Goal: Transaction & Acquisition: Obtain resource

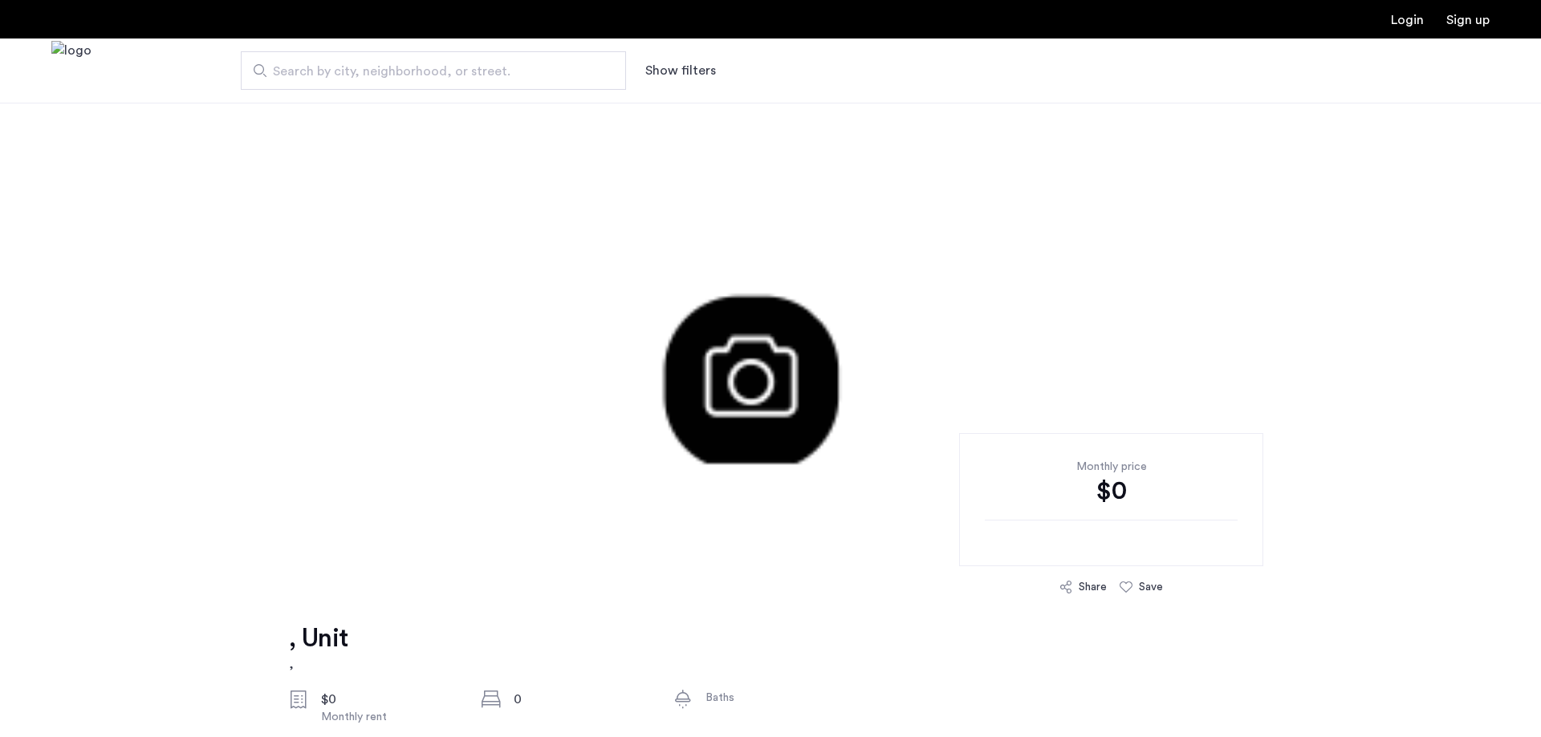
click at [1087, 563] on div "Monthly price $0" at bounding box center [1111, 499] width 304 height 133
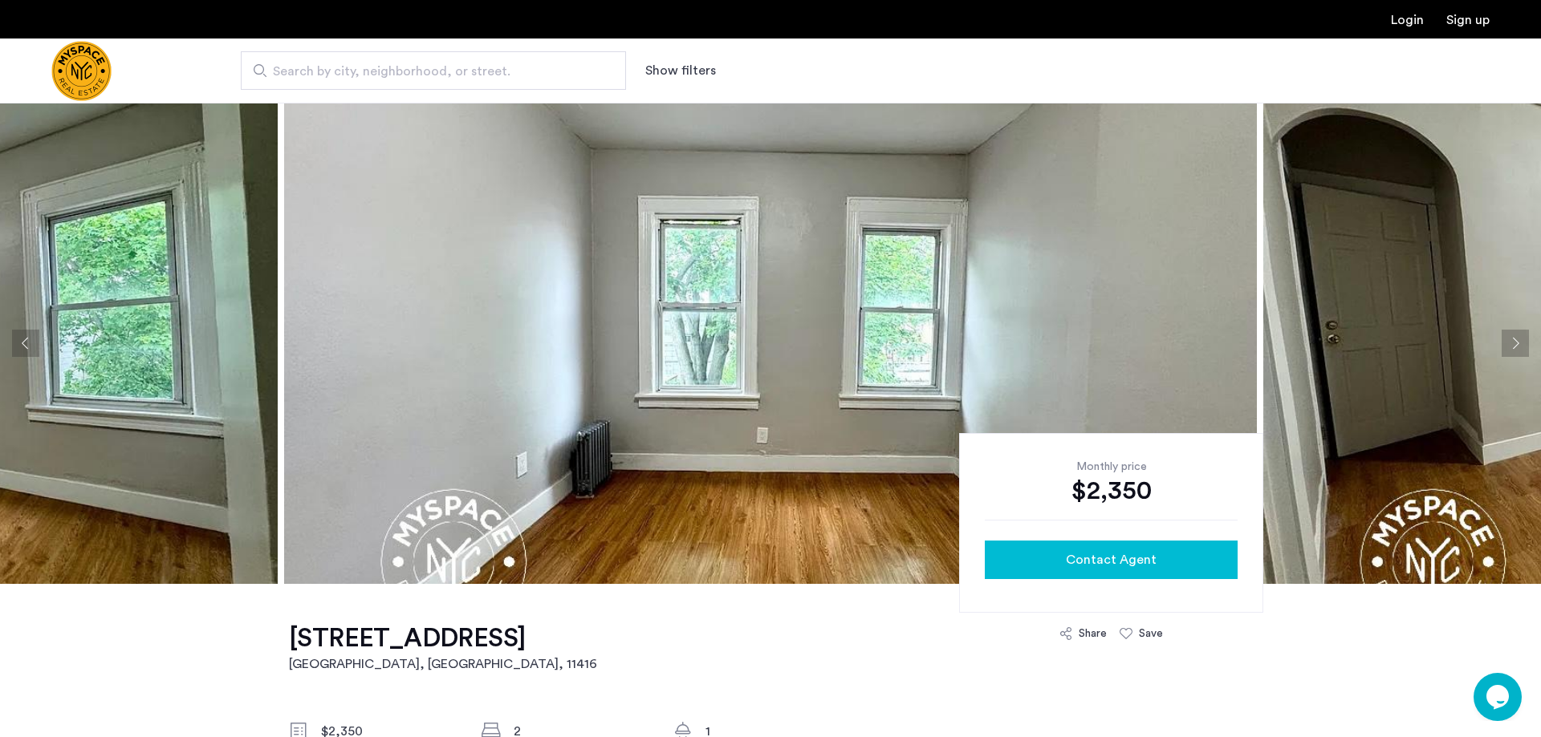
click at [1103, 562] on span "Contact Agent" at bounding box center [1111, 559] width 91 height 19
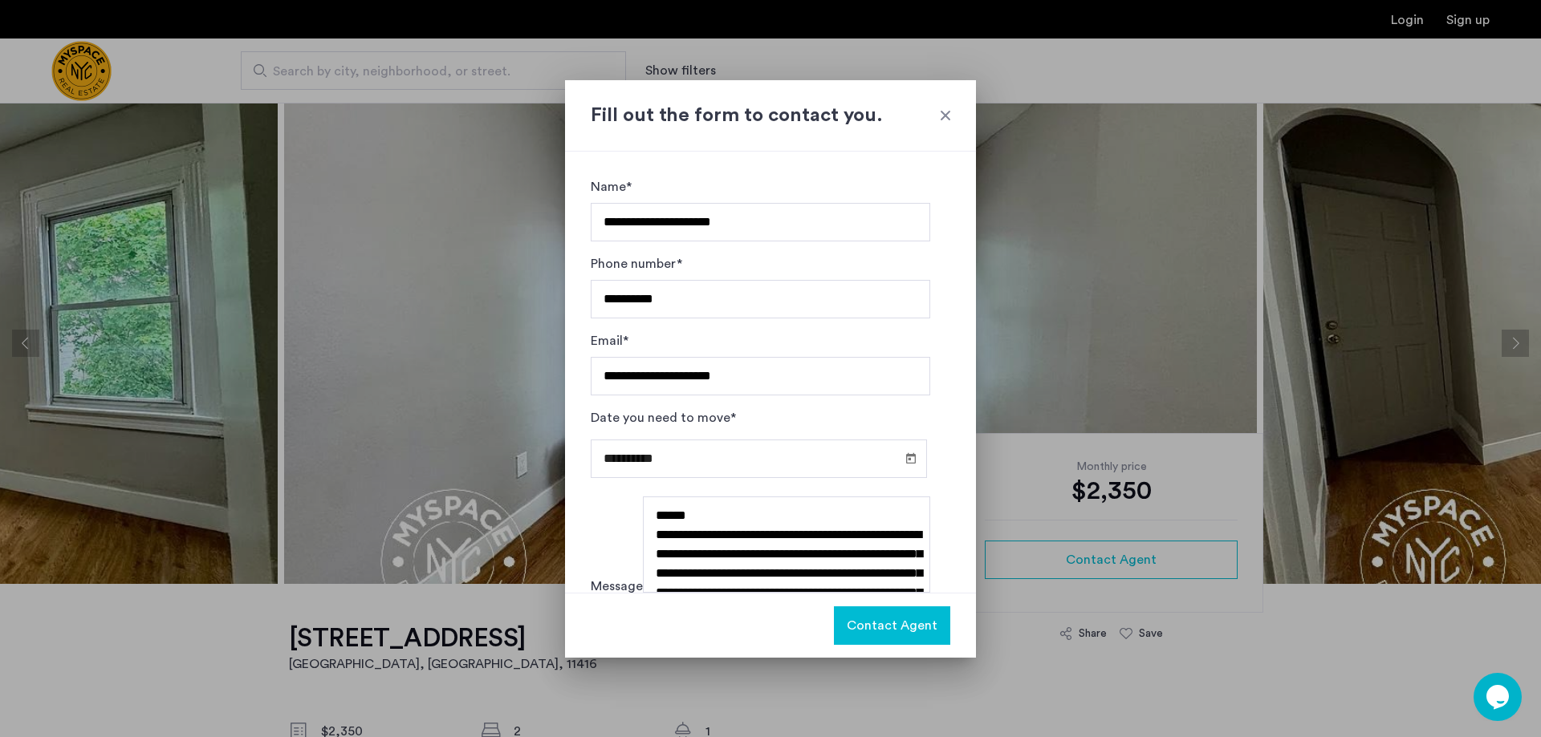
click at [847, 623] on span "Contact Agent" at bounding box center [892, 625] width 91 height 19
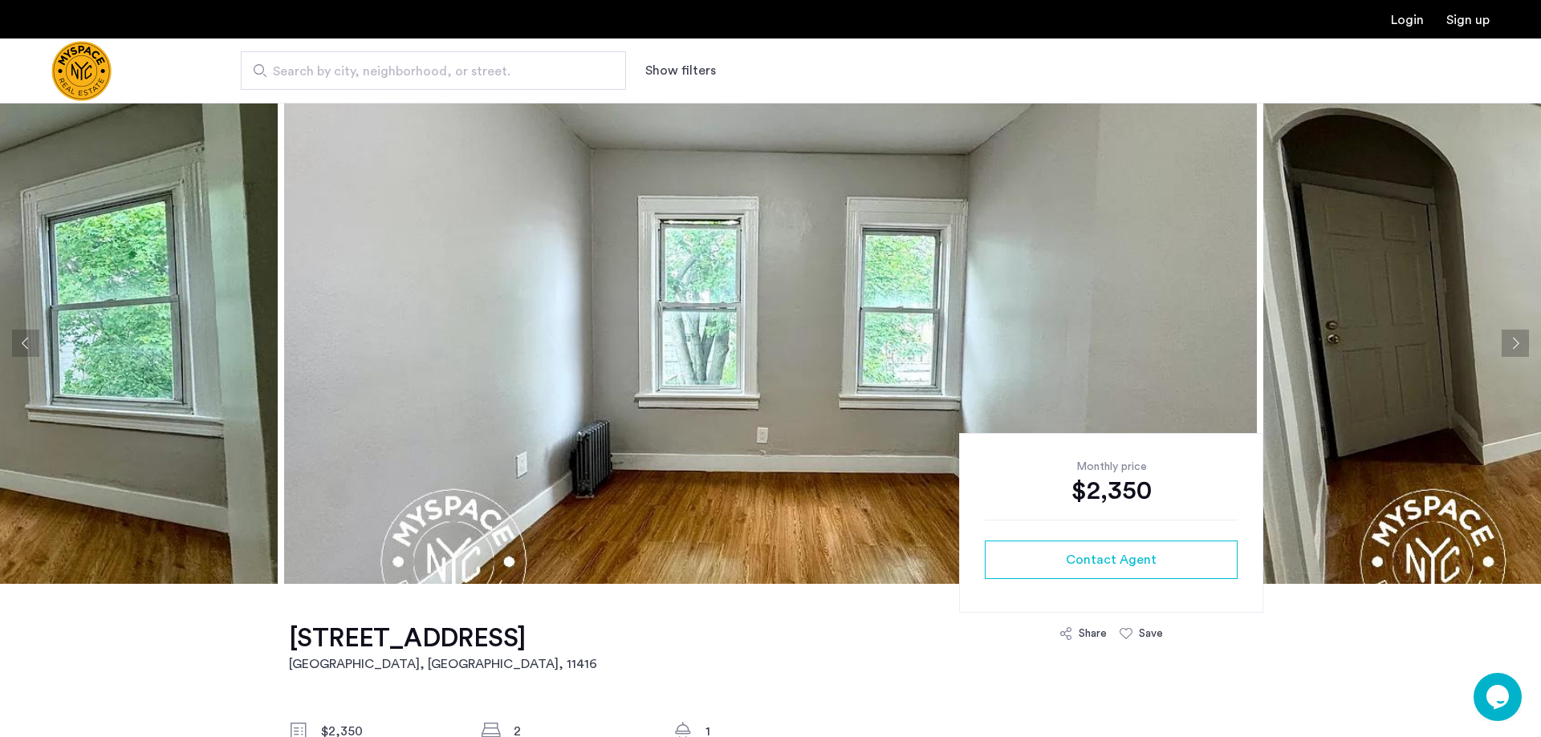
click at [1513, 346] on button "Next apartment" at bounding box center [1514, 343] width 27 height 27
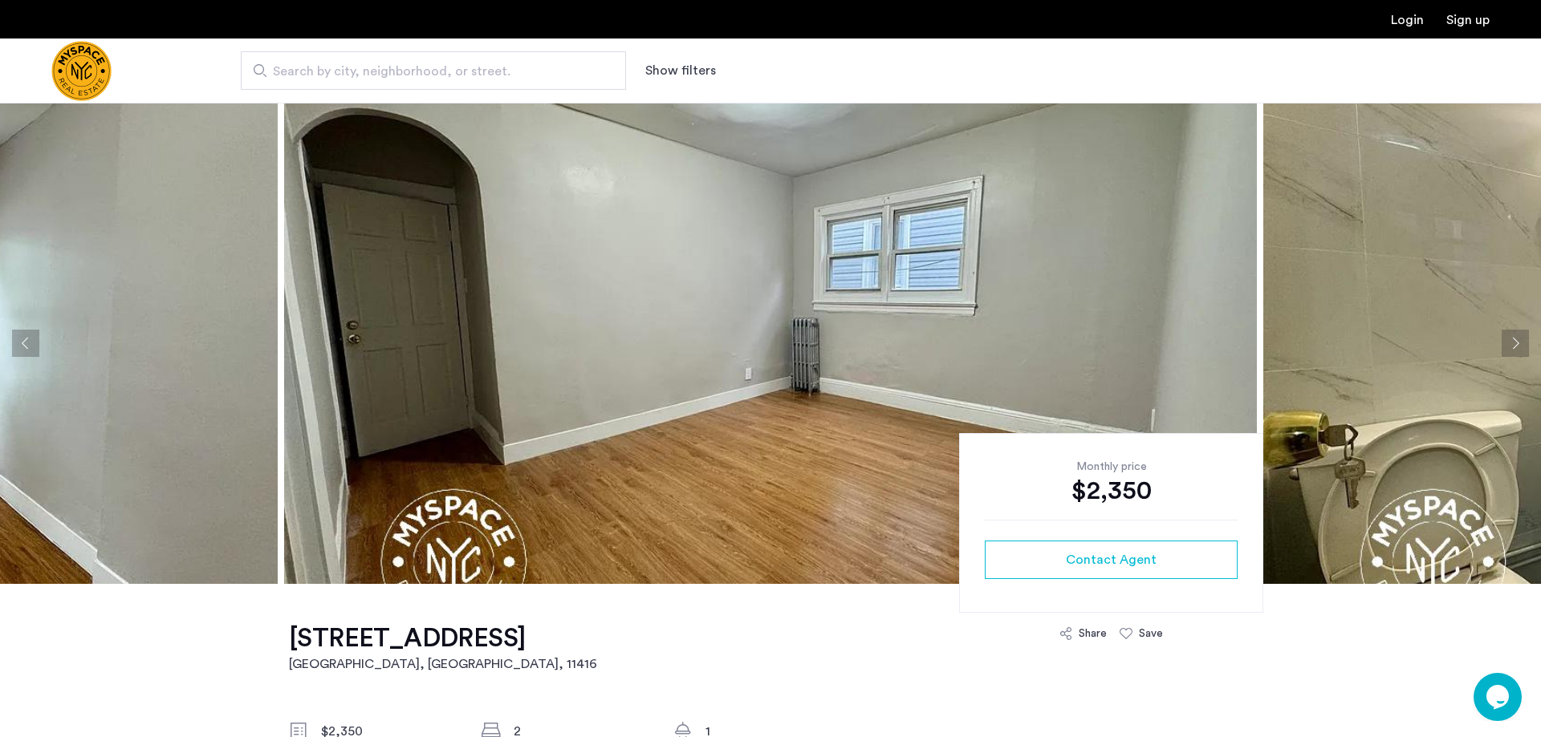
click at [1513, 346] on button "Next apartment" at bounding box center [1514, 343] width 27 height 27
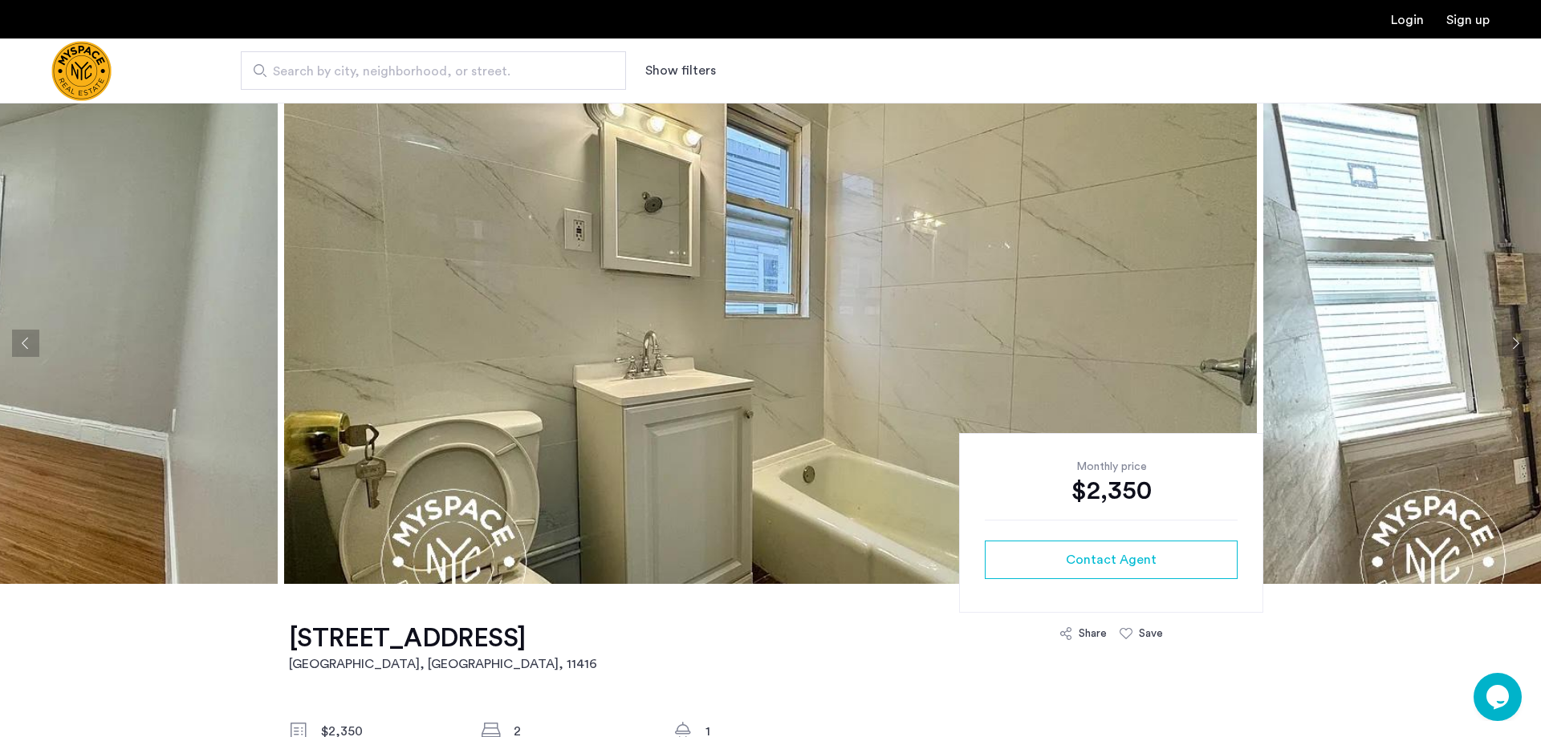
click at [1513, 346] on button "Next apartment" at bounding box center [1514, 343] width 27 height 27
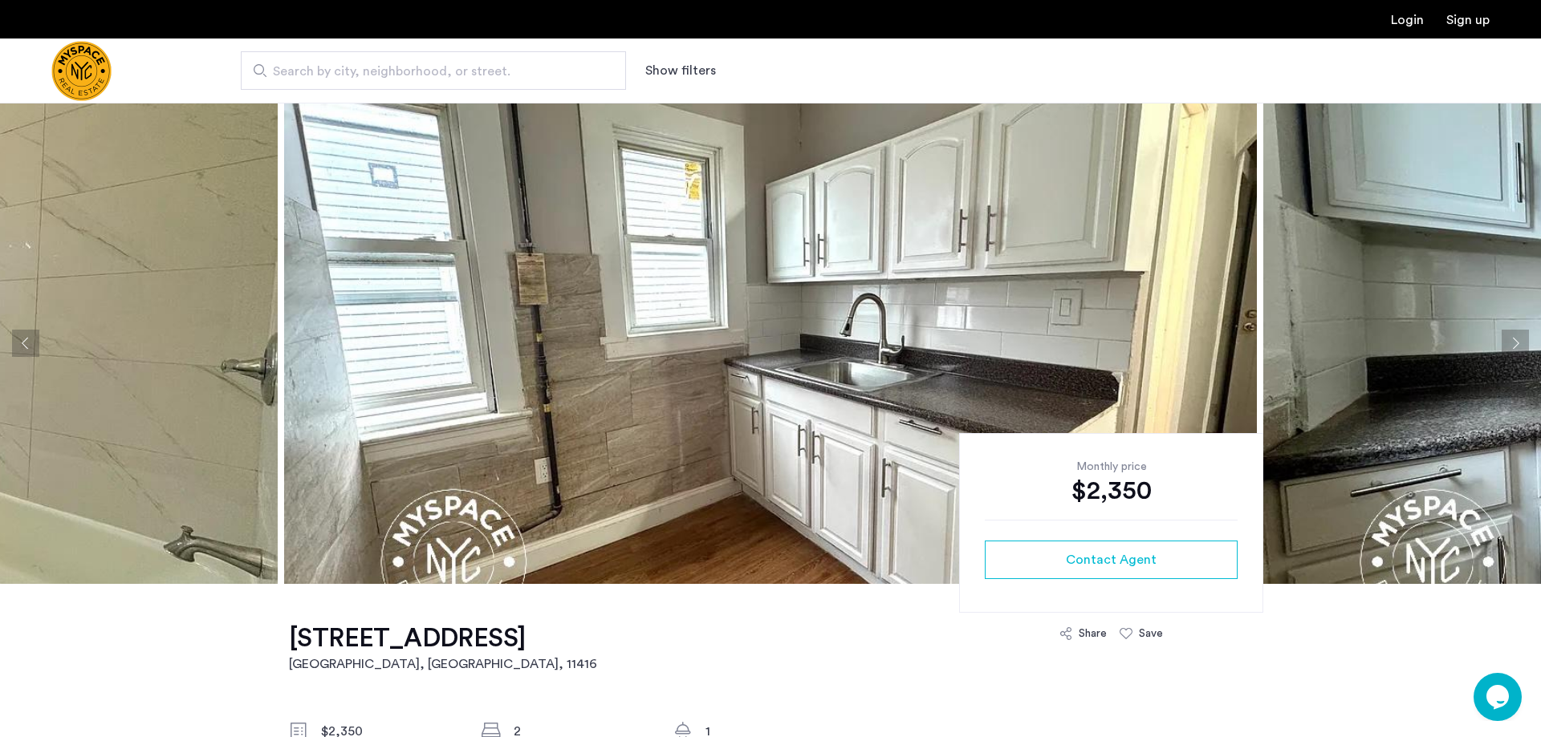
click at [1513, 346] on button "Next apartment" at bounding box center [1514, 343] width 27 height 27
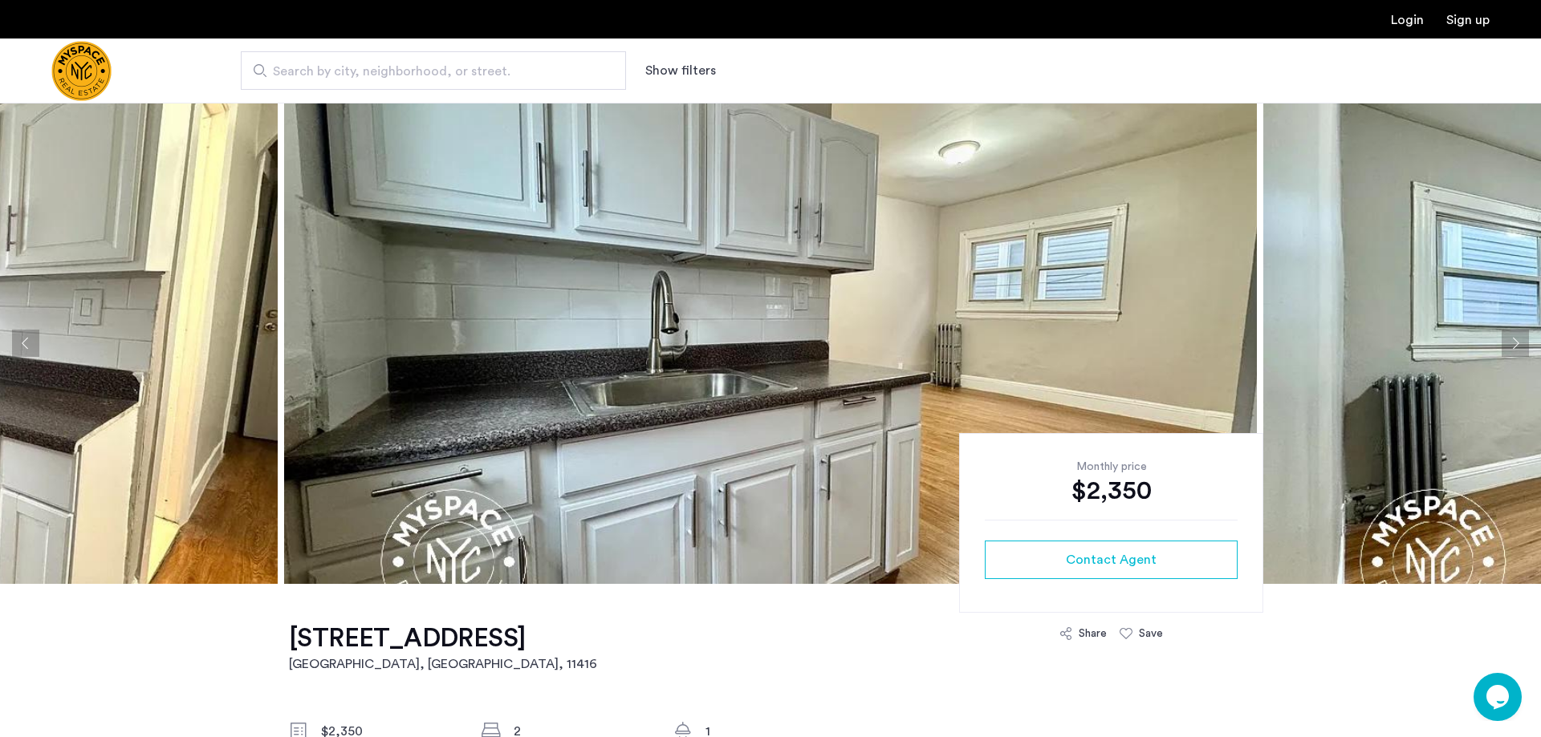
click at [1513, 346] on button "Next apartment" at bounding box center [1514, 343] width 27 height 27
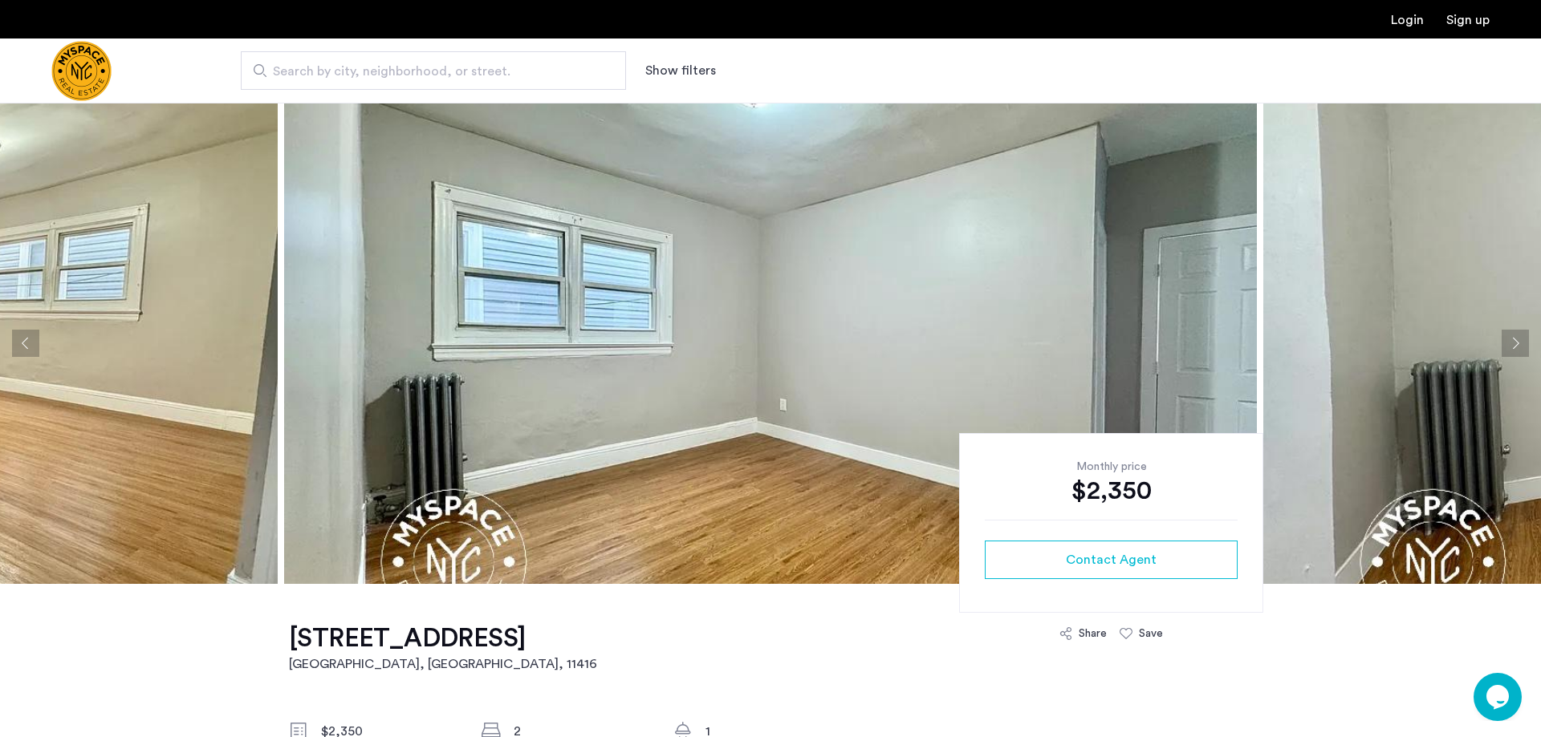
click at [1513, 346] on button "Next apartment" at bounding box center [1514, 343] width 27 height 27
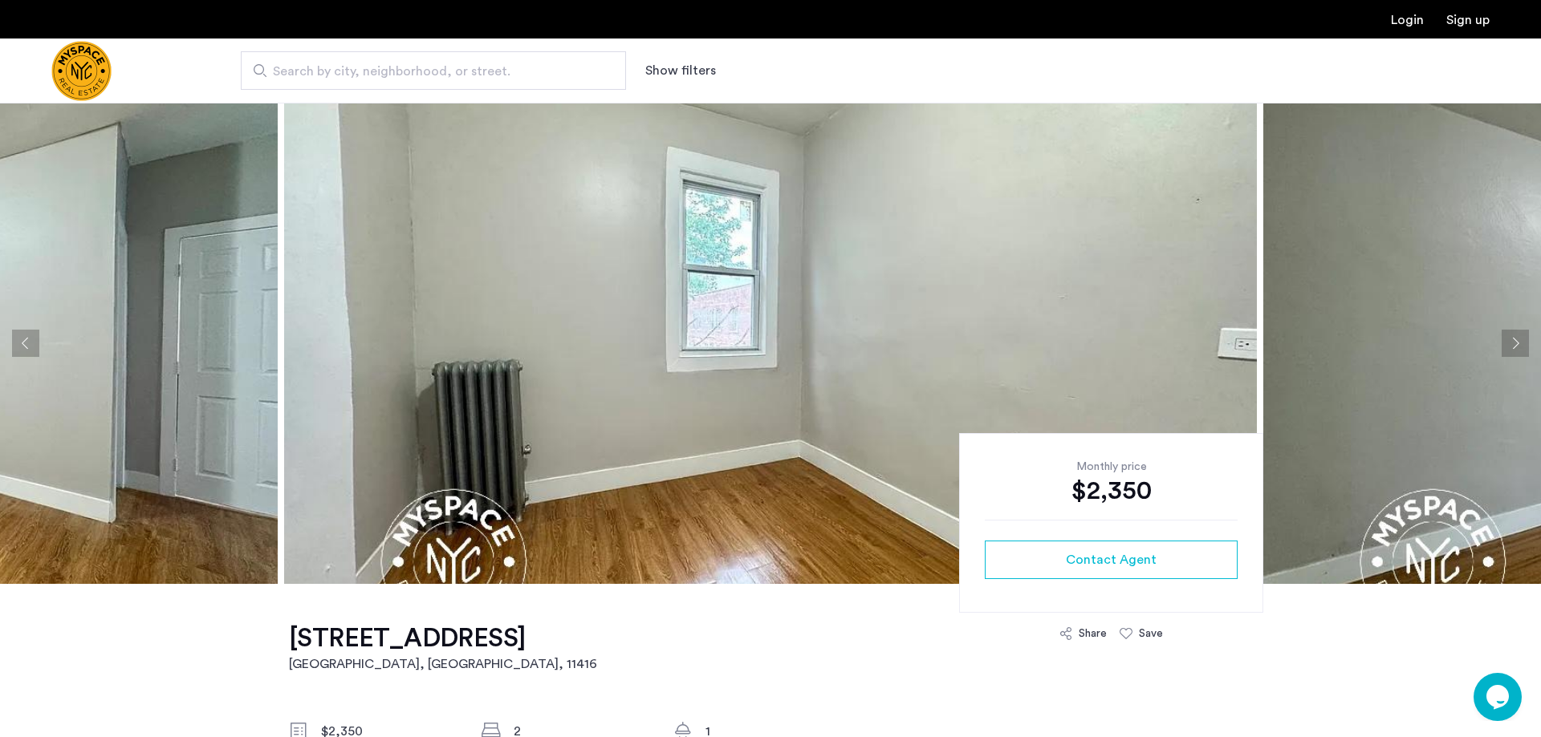
click at [1513, 346] on button "Next apartment" at bounding box center [1514, 343] width 27 height 27
